Goal: Task Accomplishment & Management: Complete application form

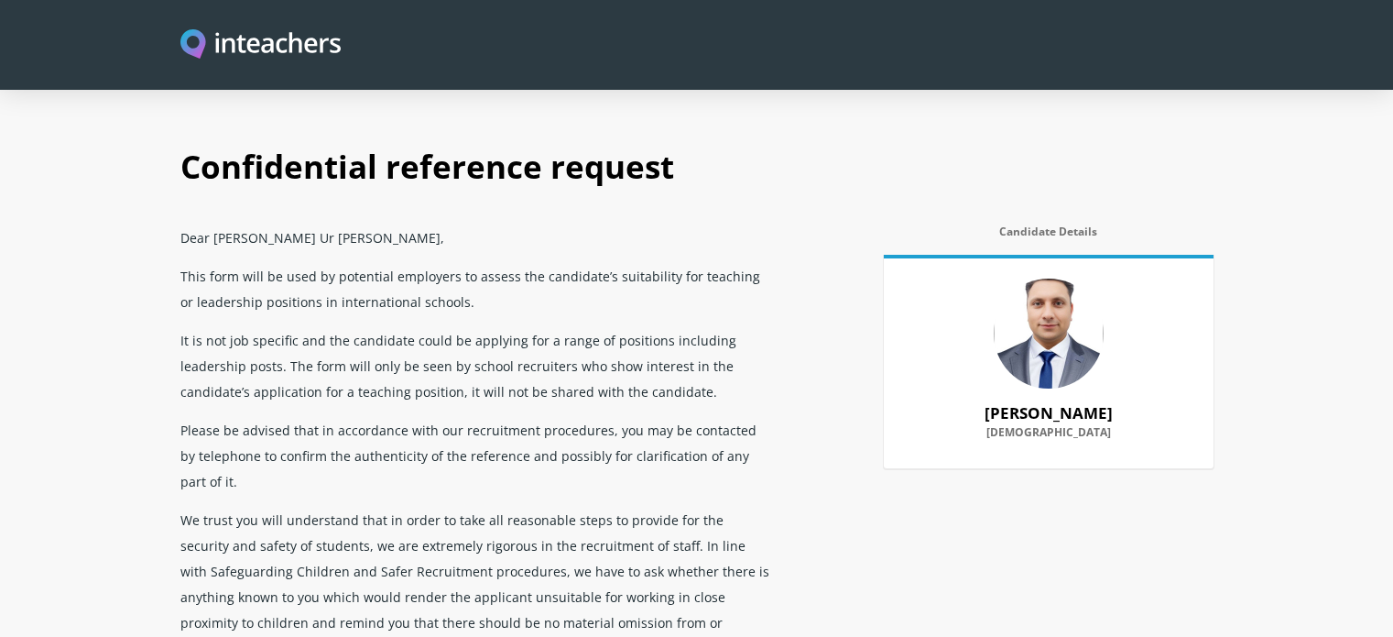
select select "2013"
select select "Yes"
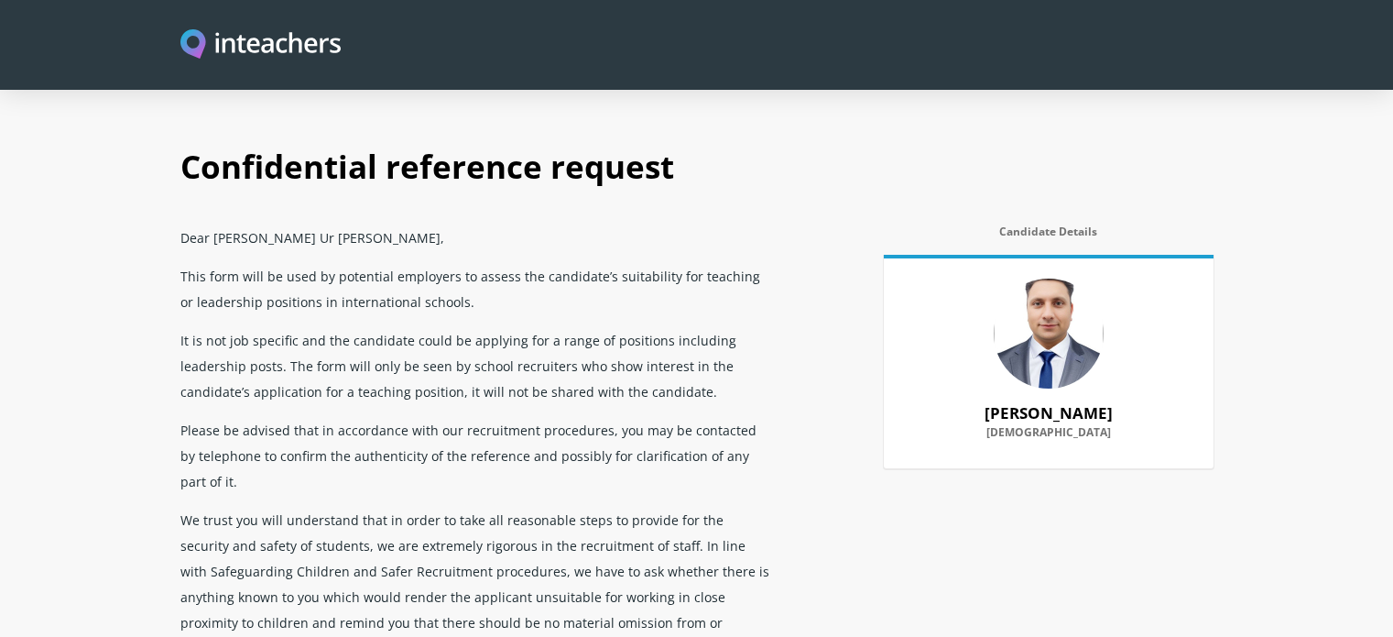
select select "Yes"
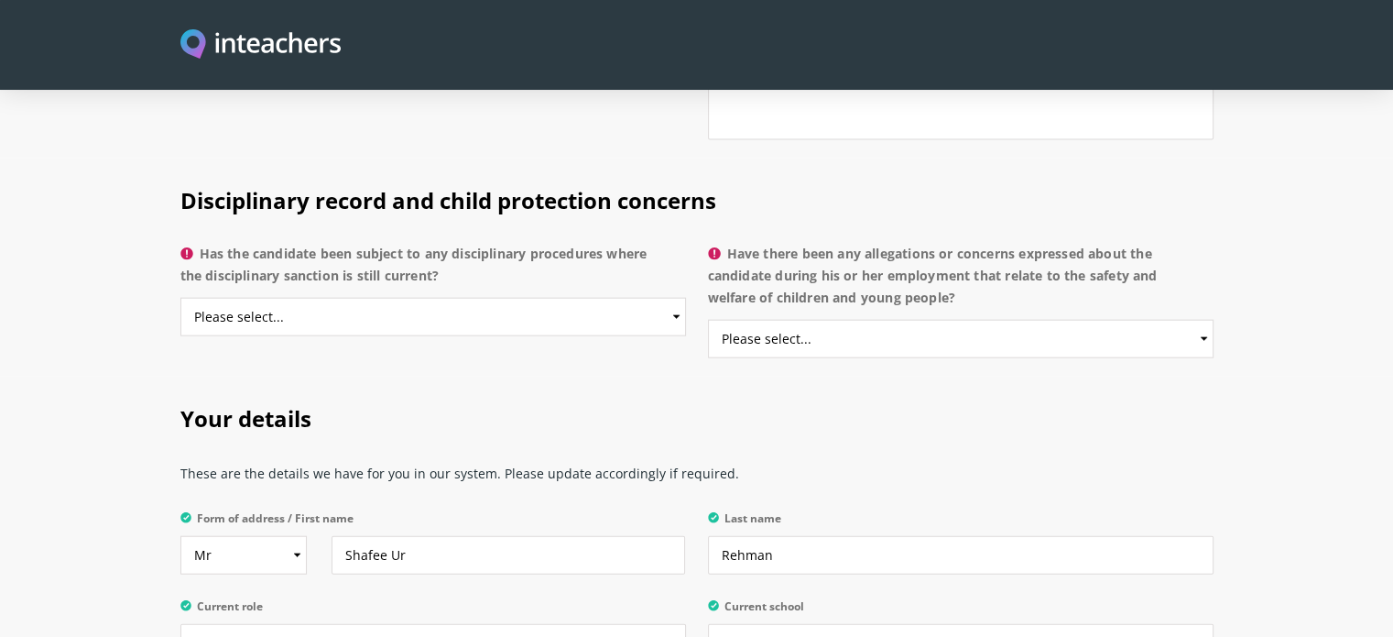
scroll to position [4171, 0]
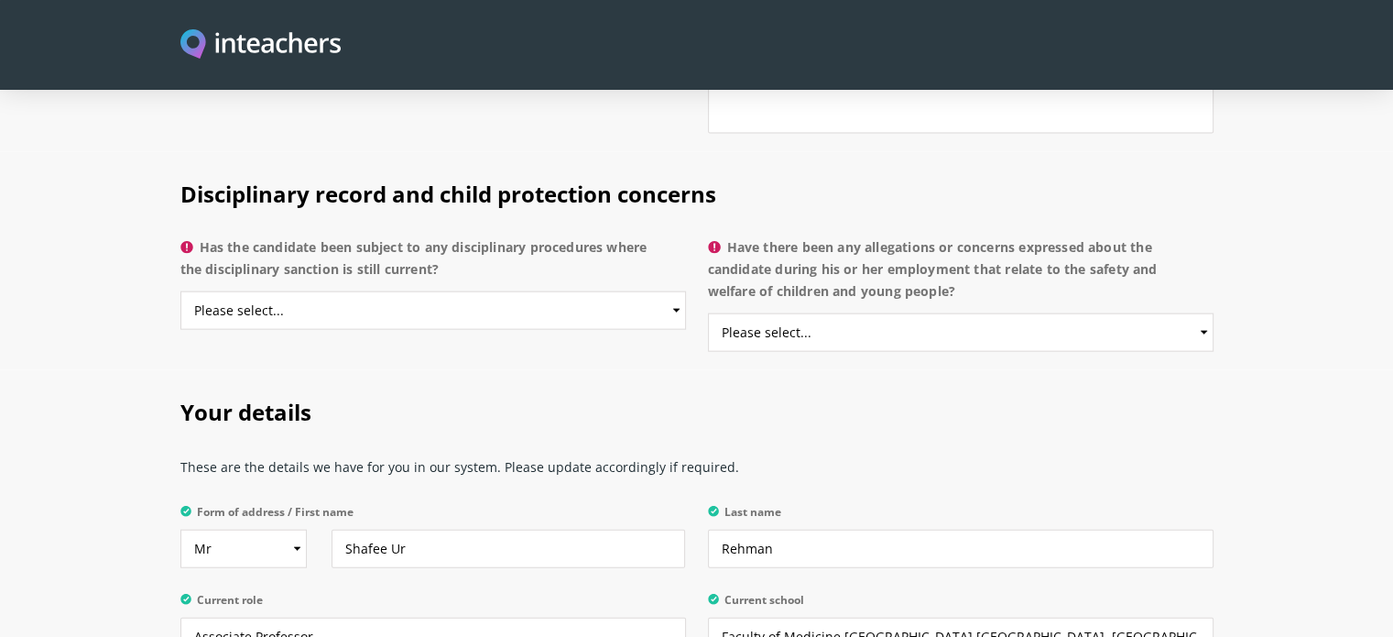
type textarea "No, I am not aware of any unspent or pending criminal convictions relating to […"
click at [615, 291] on select "Please select... Yes No Do not know" at bounding box center [433, 310] width 506 height 38
click at [180, 291] on select "Please select... Yes No Do not know" at bounding box center [433, 310] width 506 height 38
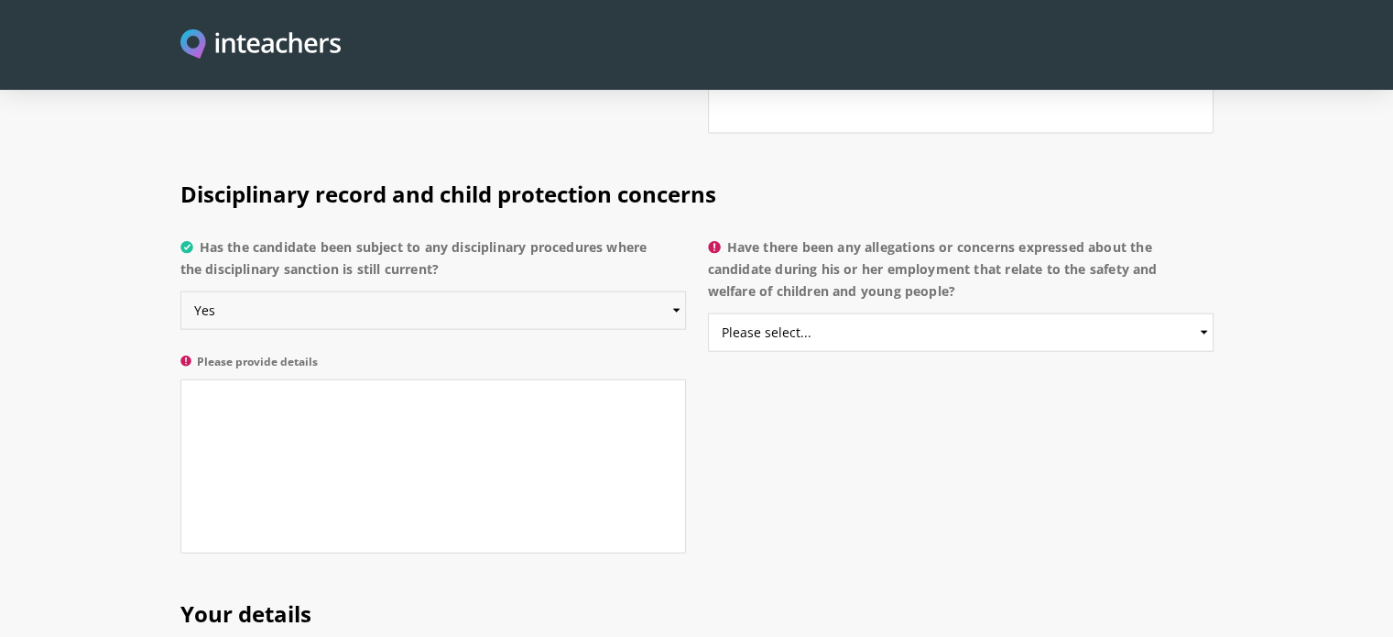
click at [615, 291] on select "Please select... Yes No Do not know" at bounding box center [433, 310] width 506 height 38
select select "No"
click at [180, 291] on select "Please select... Yes No Do not know" at bounding box center [433, 310] width 506 height 38
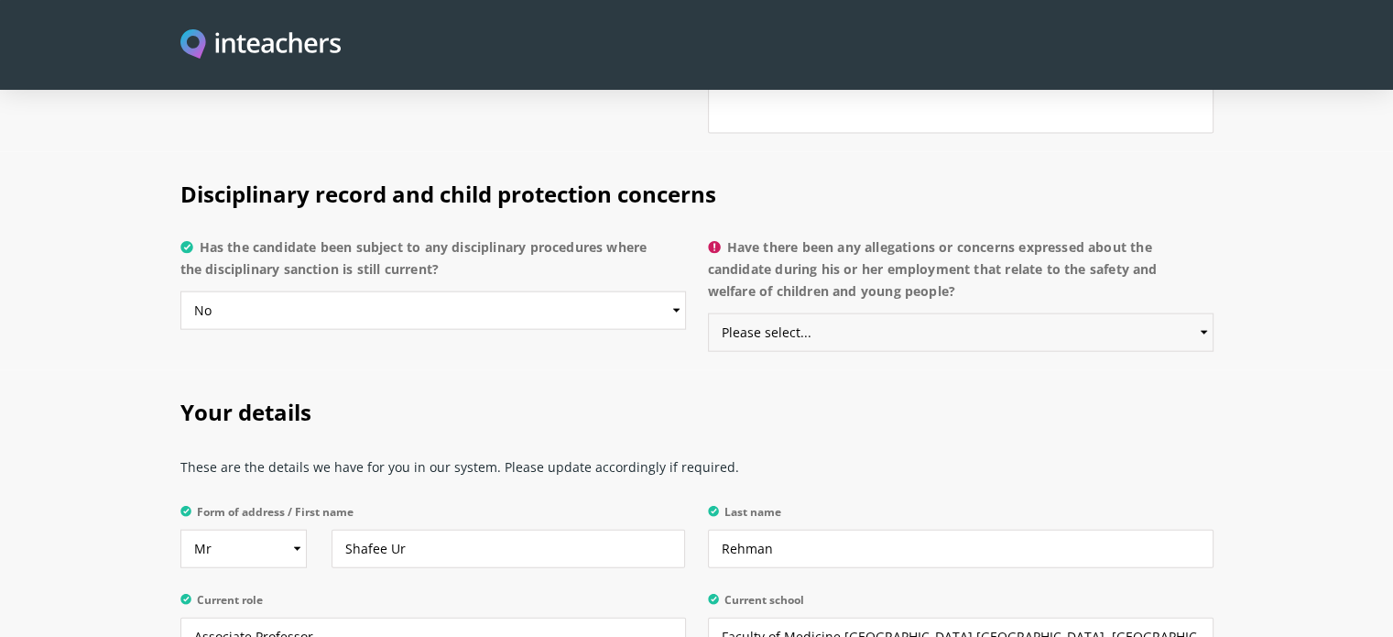
click at [847, 313] on select "Please select... Yes No Do not know" at bounding box center [961, 332] width 506 height 38
select select "No"
click at [708, 313] on select "Please select... Yes No Do not know" at bounding box center [961, 332] width 506 height 38
click at [918, 370] on h2 "Your details" at bounding box center [696, 408] width 1033 height 77
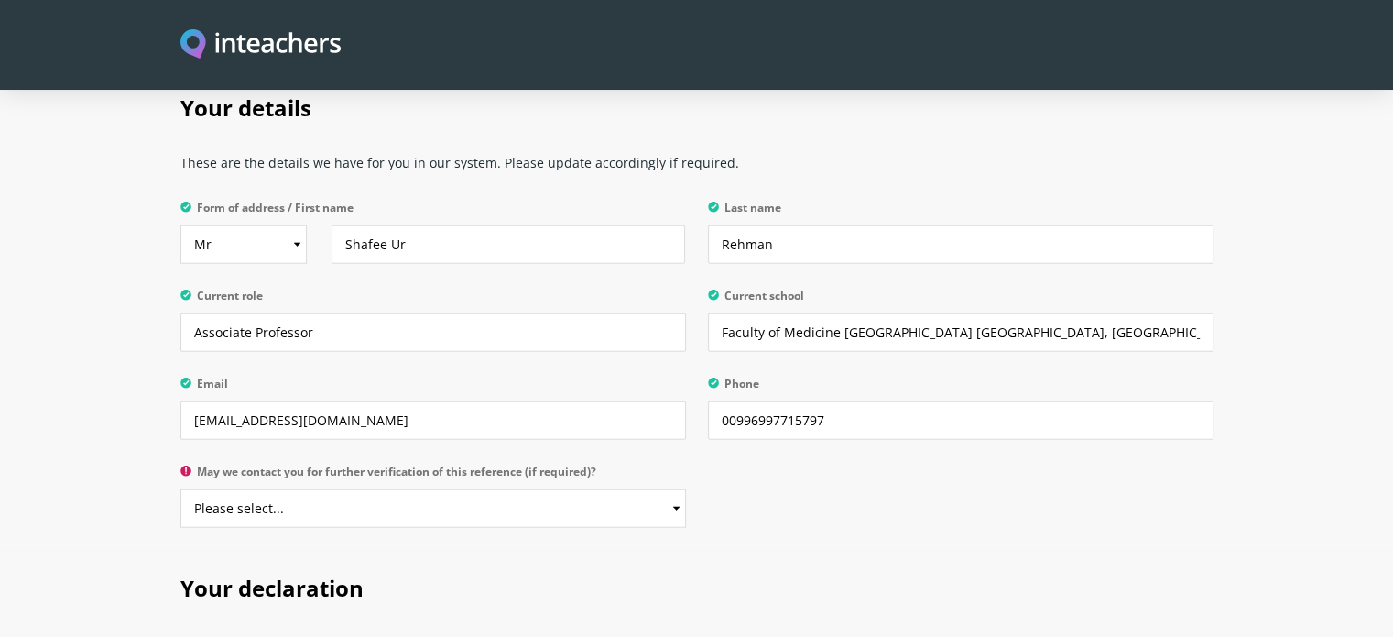
scroll to position [4489, 0]
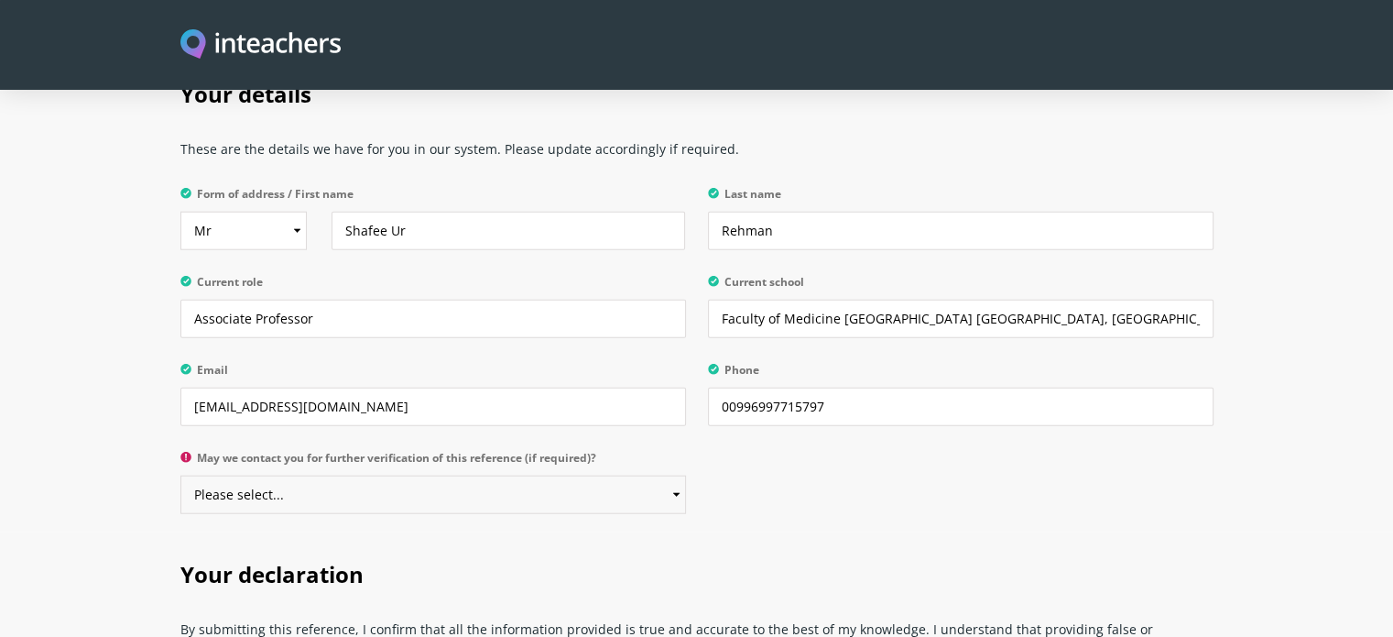
click at [614, 475] on select "Please select... Yes No" at bounding box center [433, 494] width 506 height 38
select select "Yes"
click at [180, 475] on select "Please select... Yes No" at bounding box center [433, 494] width 506 height 38
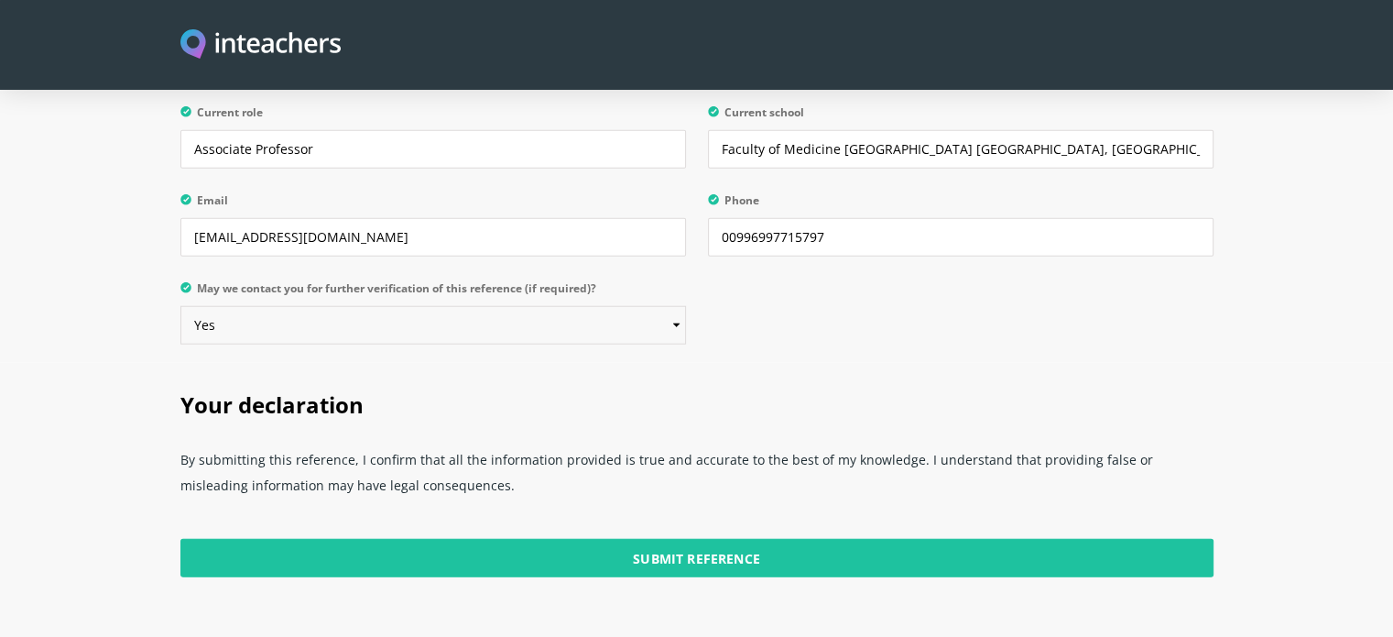
scroll to position [4672, 0]
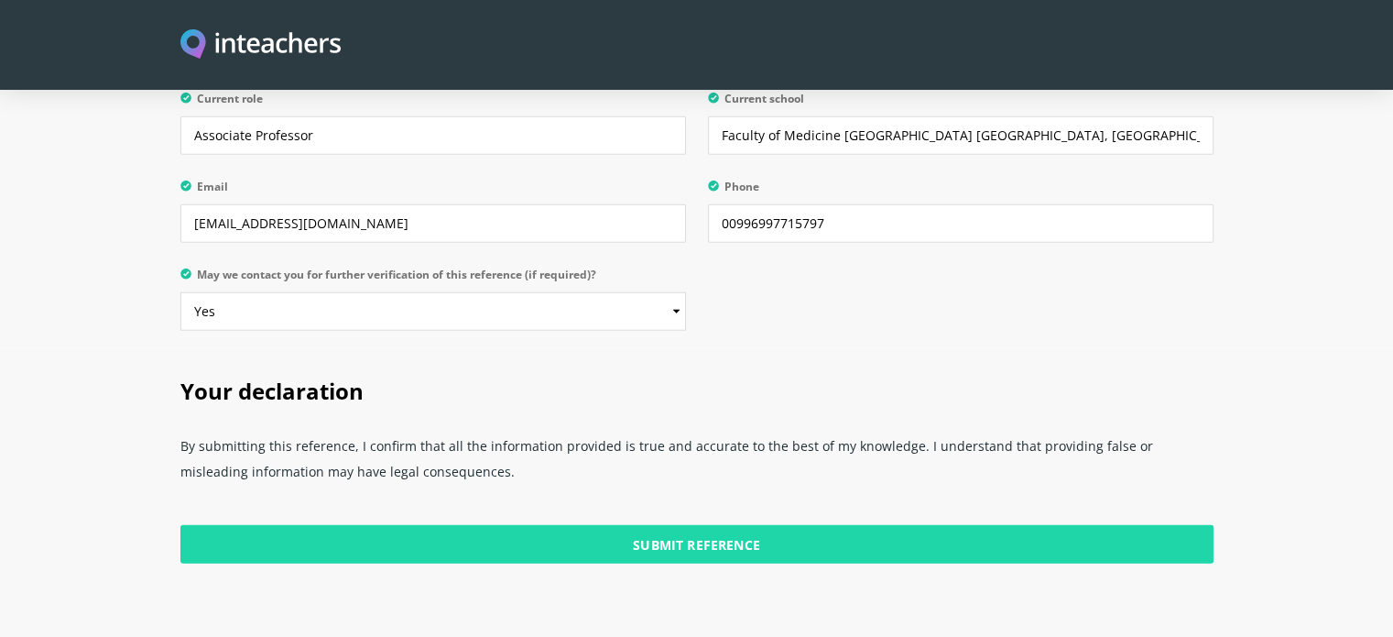
click at [847, 525] on input "Submit Reference" at bounding box center [696, 544] width 1033 height 38
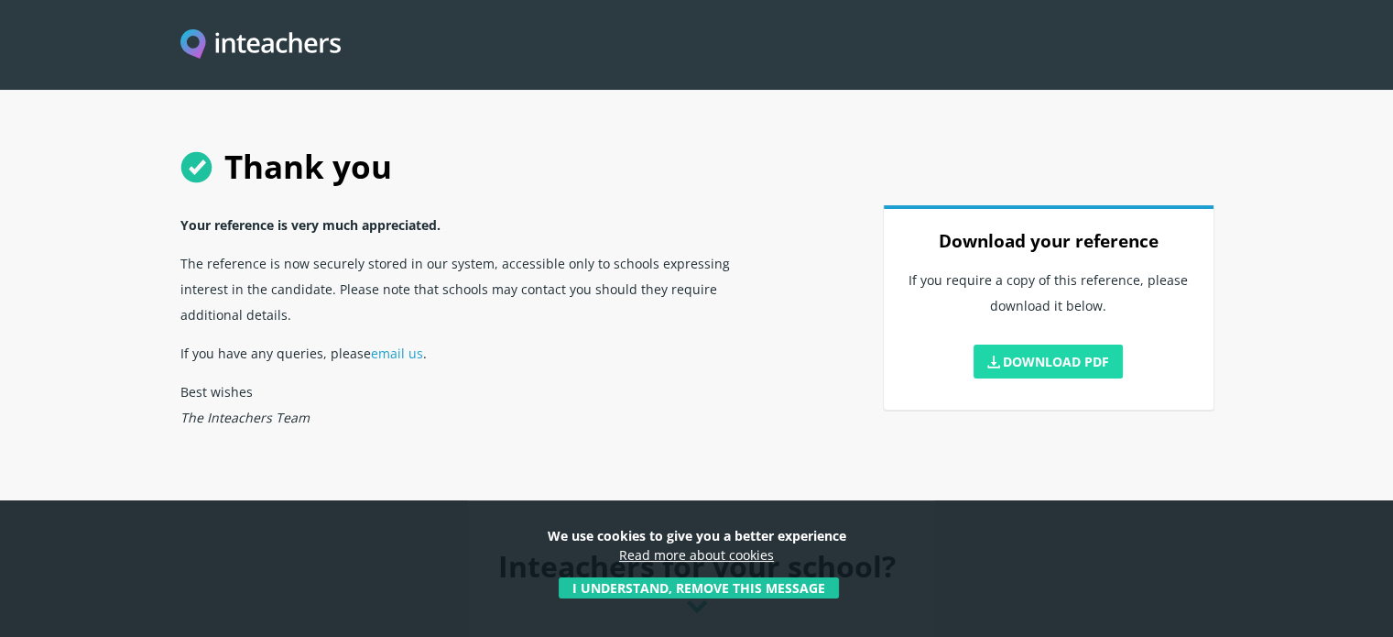
click at [1029, 355] on link "Download PDF" at bounding box center [1049, 361] width 150 height 34
